Goal: Task Accomplishment & Management: Complete application form

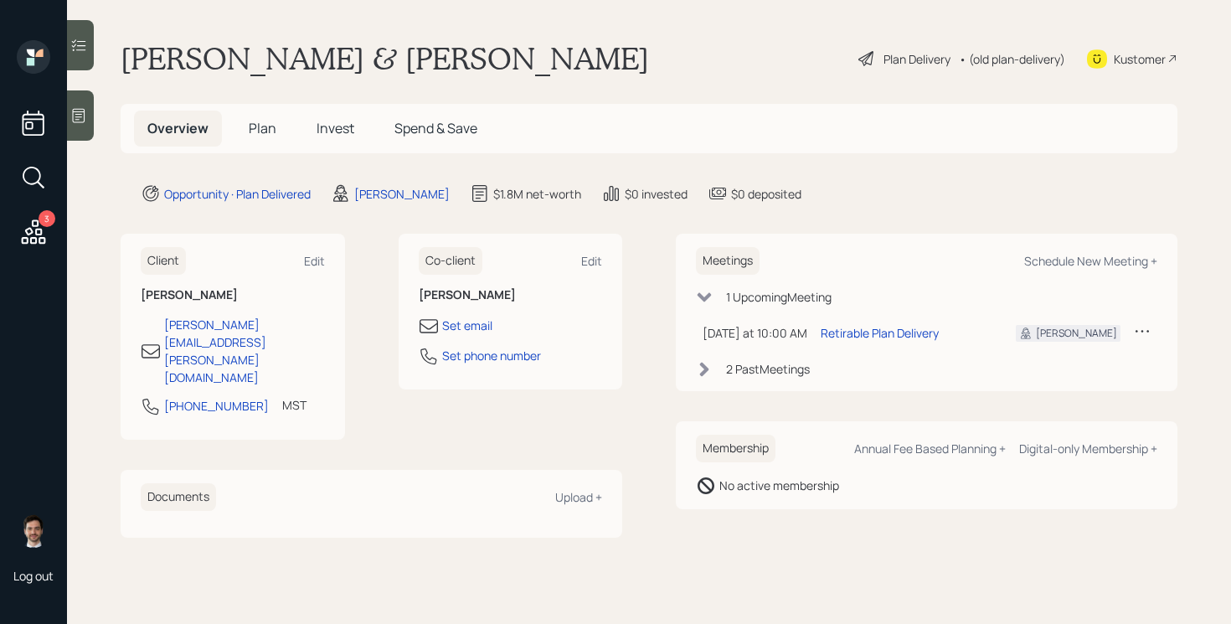
click at [893, 59] on div "Plan Delivery" at bounding box center [916, 59] width 67 height 18
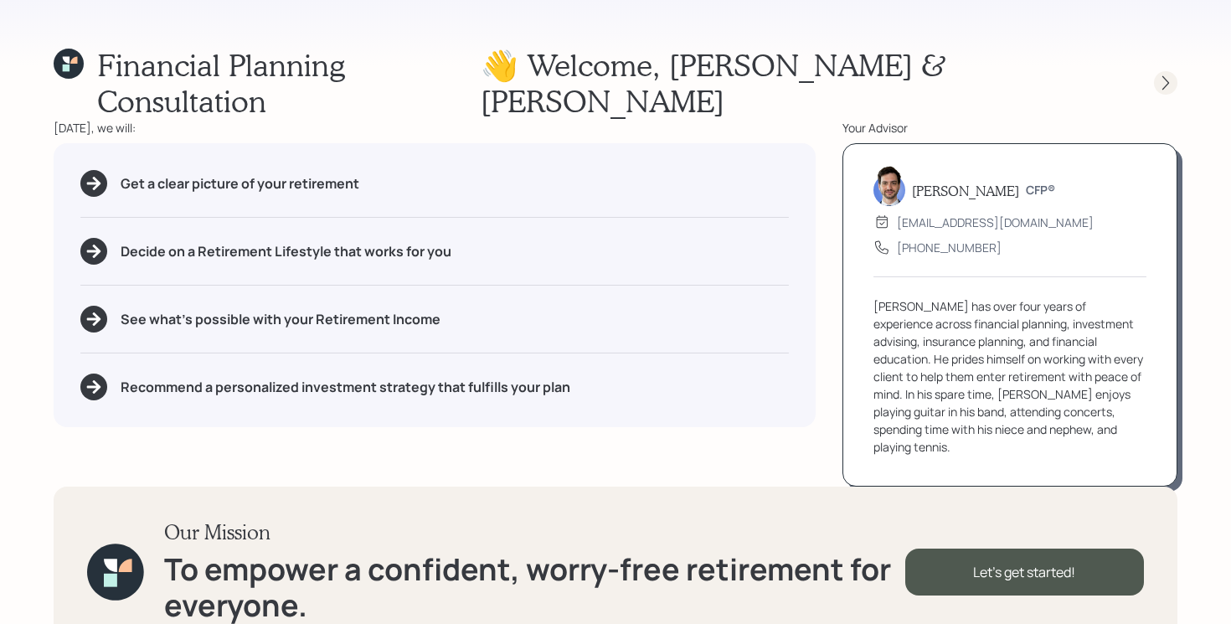
click at [1155, 71] on div at bounding box center [1165, 82] width 23 height 23
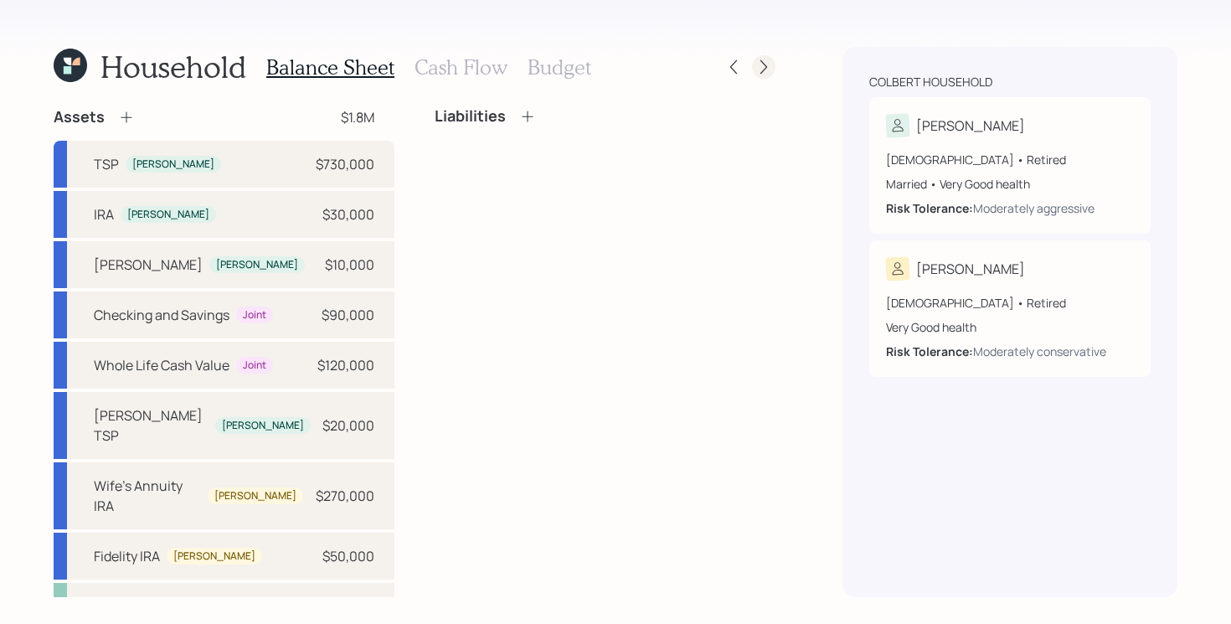
click at [761, 69] on icon at bounding box center [763, 67] width 17 height 17
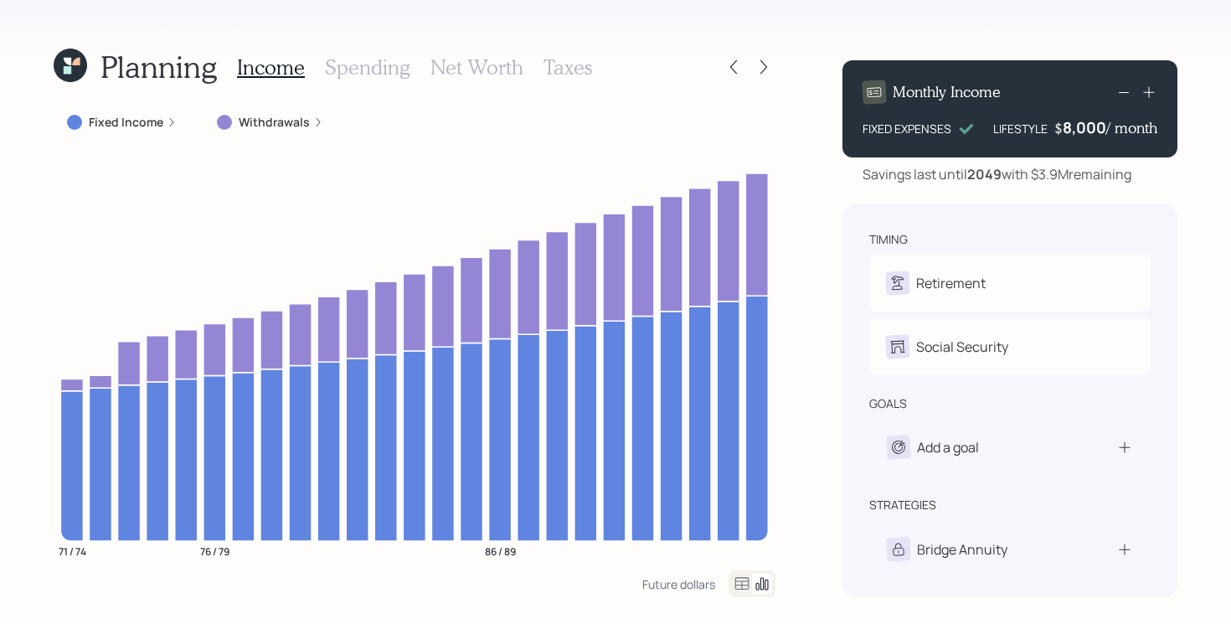
click at [761, 69] on icon at bounding box center [763, 67] width 17 height 17
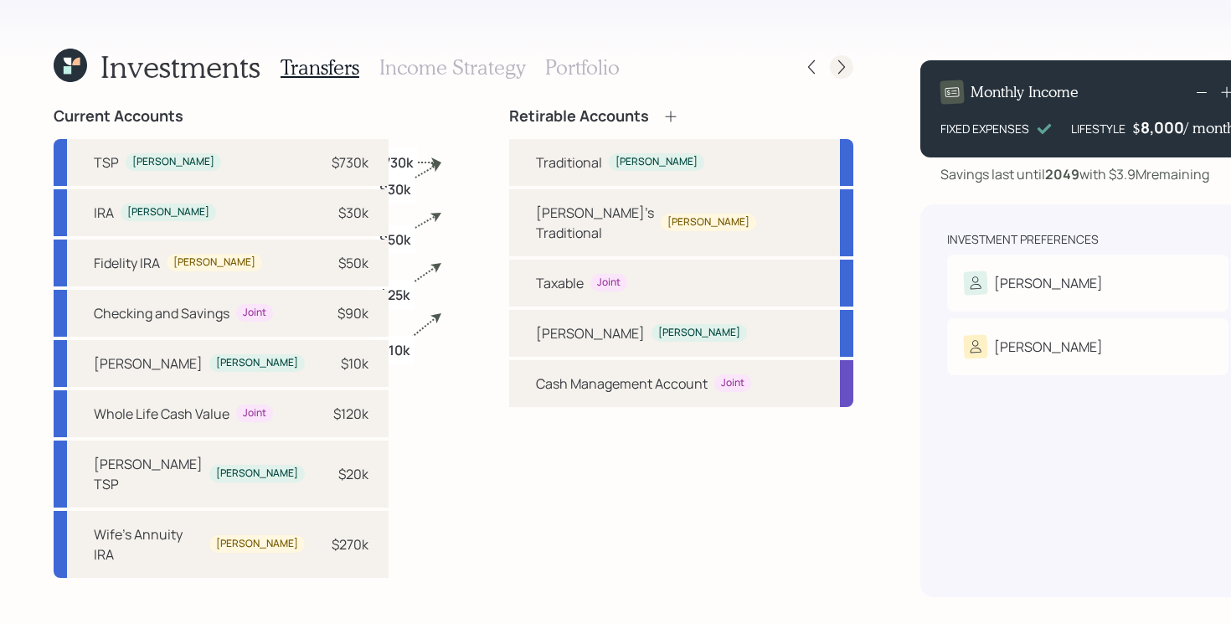
click at [833, 69] on icon at bounding box center [841, 67] width 17 height 17
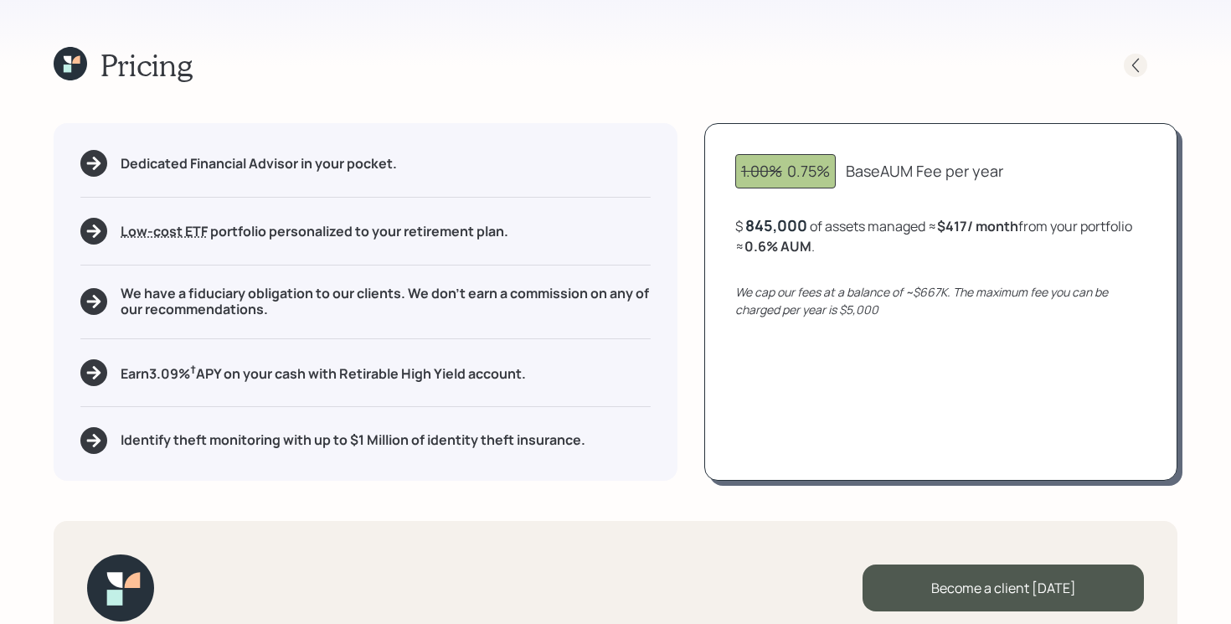
click at [1144, 62] on div at bounding box center [1135, 65] width 23 height 23
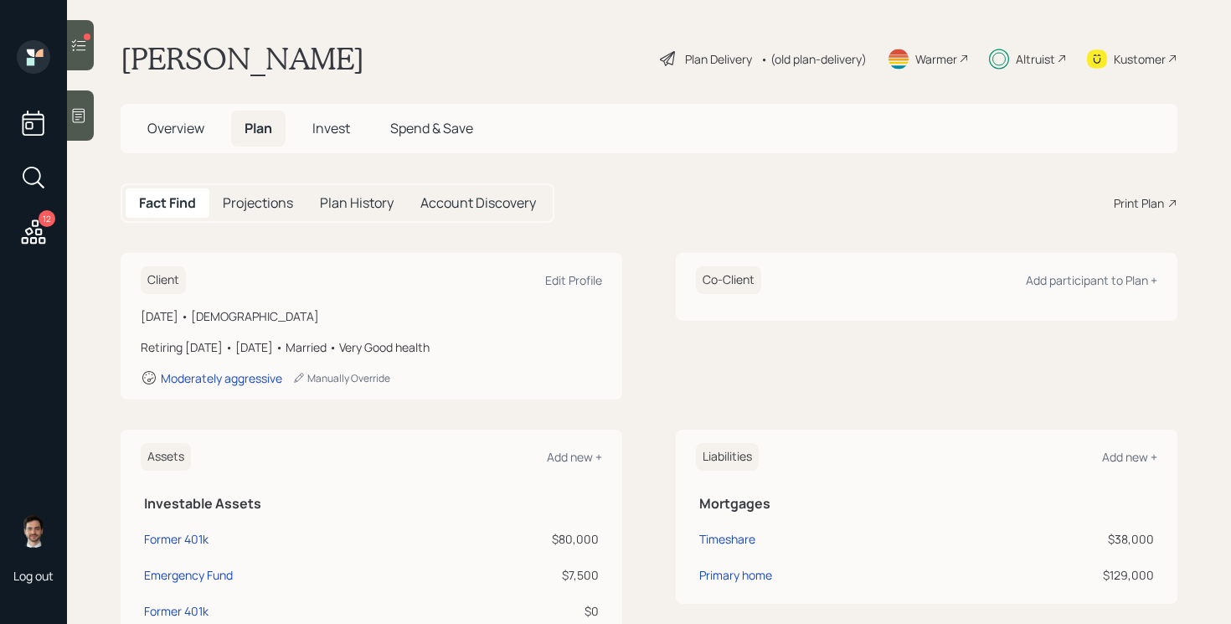
scroll to position [334, 0]
